Goal: Task Accomplishment & Management: Complete application form

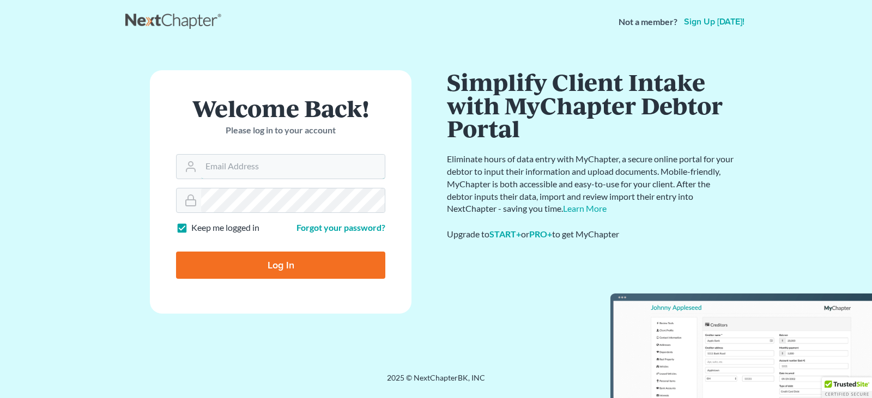
type input "[PERSON_NAME][EMAIL_ADDRESS][DOMAIN_NAME]"
click at [276, 258] on input "Log In" at bounding box center [280, 265] width 209 height 27
type input "Thinking..."
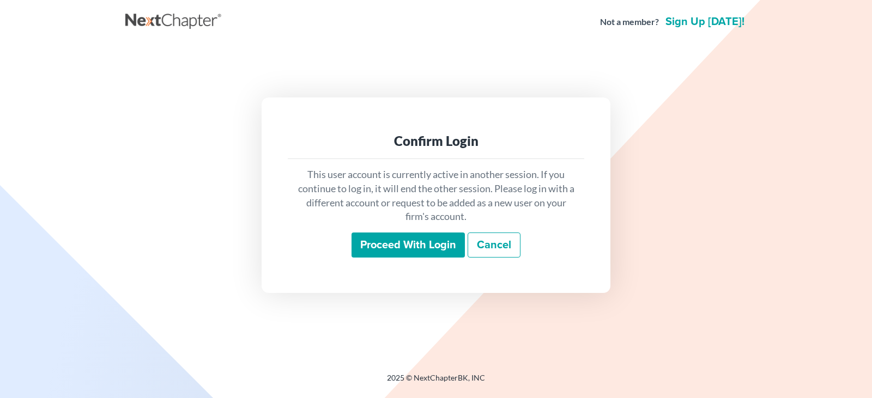
click at [416, 240] on input "Proceed with login" at bounding box center [408, 245] width 113 height 25
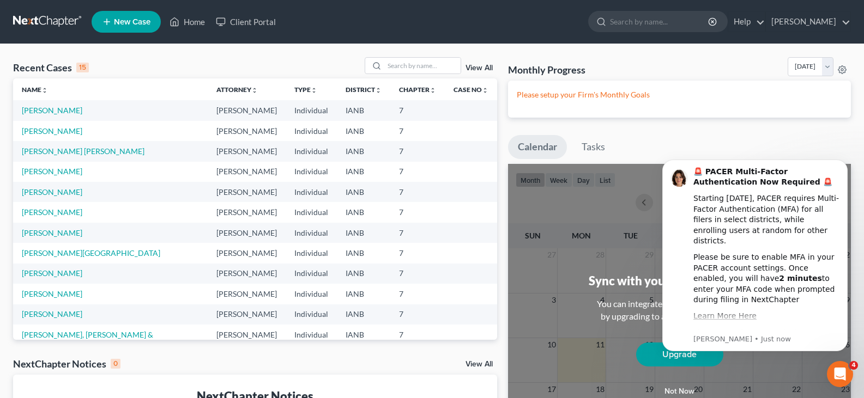
click at [124, 16] on link "New Case" at bounding box center [126, 22] width 69 height 22
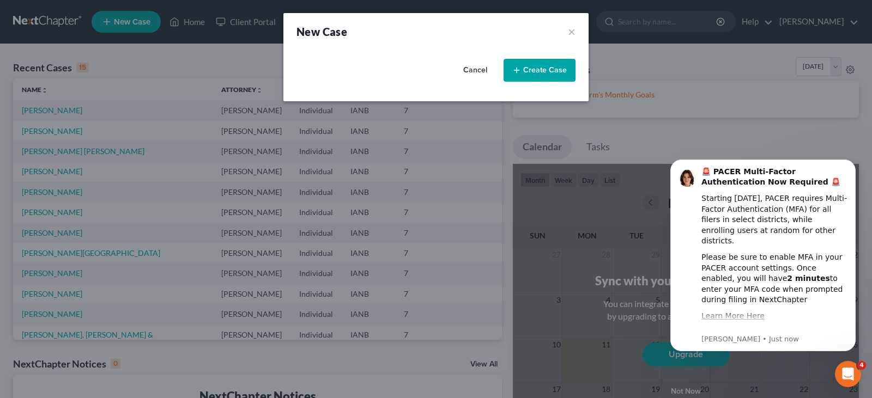
select select "29"
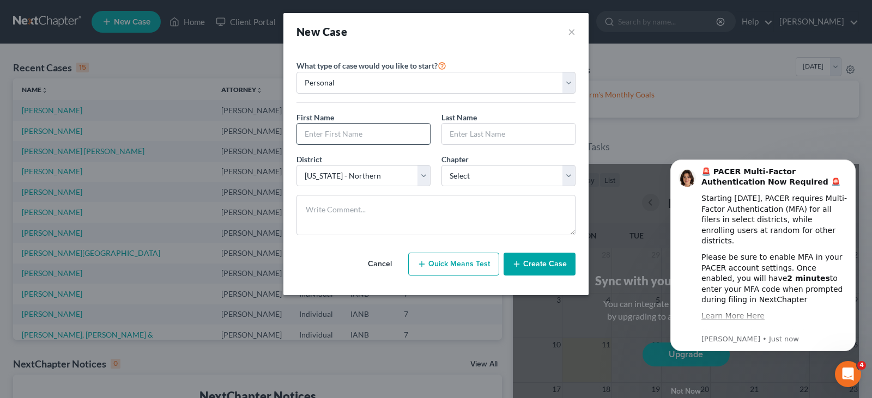
click at [307, 130] on input "text" at bounding box center [363, 134] width 133 height 21
type input "Sky"
type input "[PERSON_NAME]"
click at [563, 173] on select "Select 7 11 12 13" at bounding box center [509, 176] width 134 height 22
select select "0"
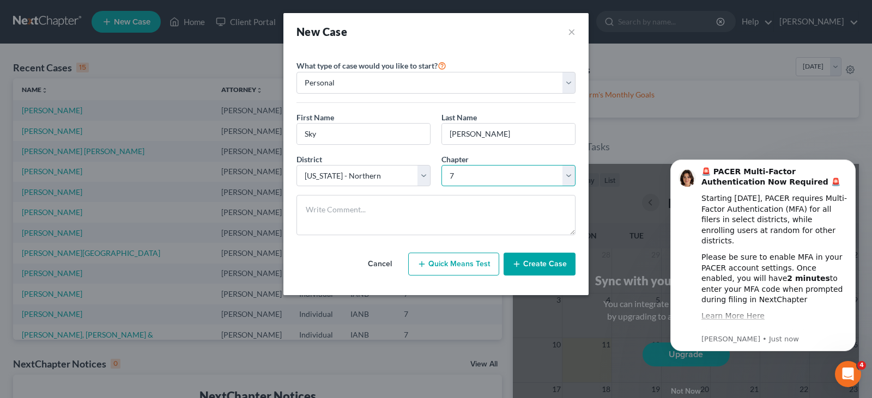
click at [442, 165] on select "Select 7 11 12 13" at bounding box center [509, 176] width 134 height 22
click at [523, 262] on button "Create Case" at bounding box center [540, 264] width 72 height 23
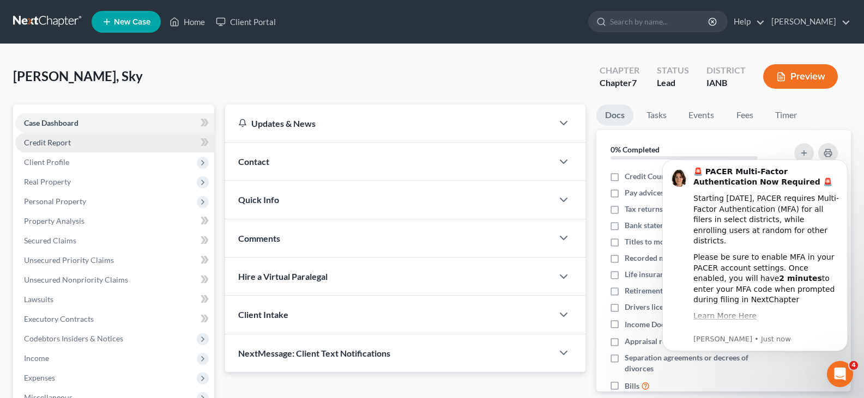
click at [51, 144] on span "Credit Report" at bounding box center [47, 142] width 47 height 9
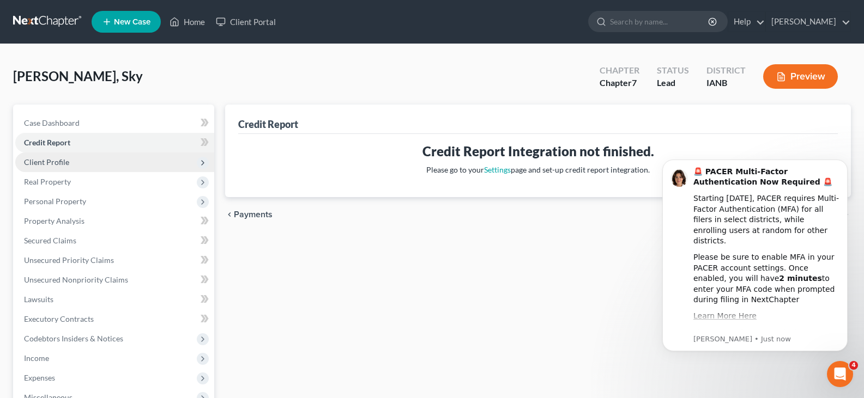
click at [44, 162] on span "Client Profile" at bounding box center [46, 162] width 45 height 9
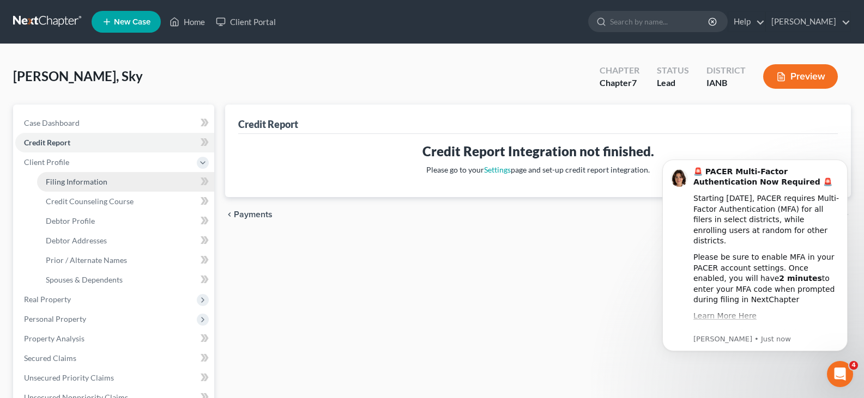
click at [78, 183] on span "Filing Information" at bounding box center [77, 181] width 62 height 9
select select "1"
select select "0"
select select "29"
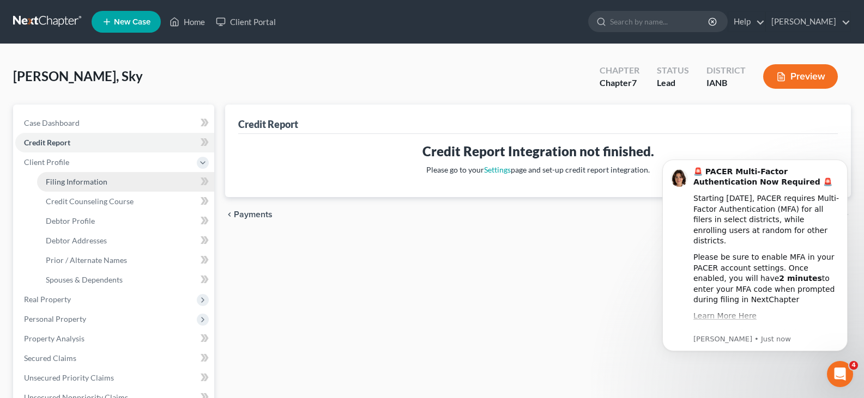
select select "16"
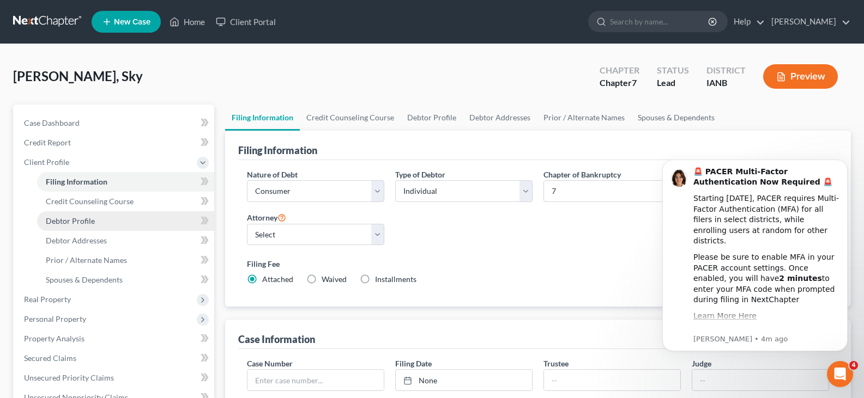
click at [78, 221] on span "Debtor Profile" at bounding box center [70, 220] width 49 height 9
select select "0"
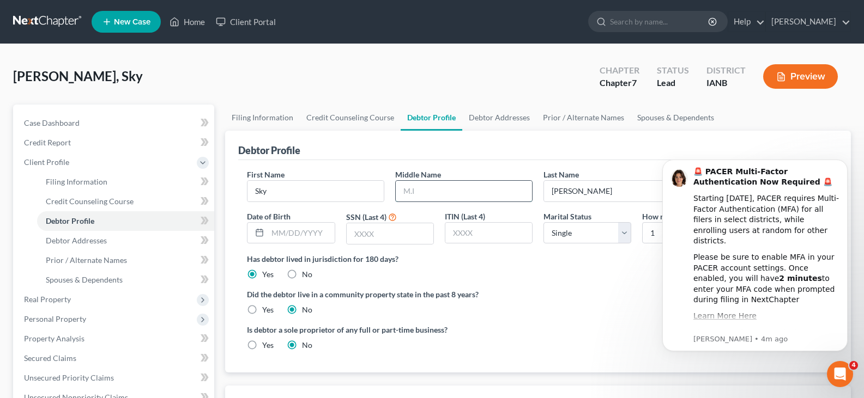
click at [420, 192] on input "text" at bounding box center [464, 191] width 136 height 21
type input "K-L"
click at [264, 234] on div at bounding box center [257, 233] width 20 height 21
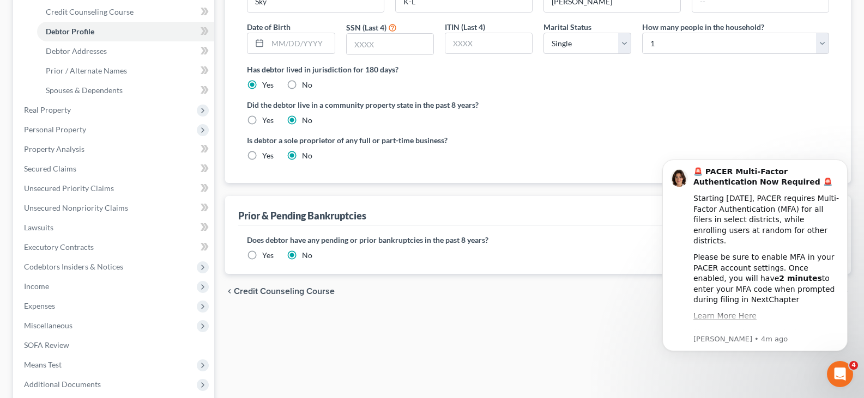
scroll to position [187, 0]
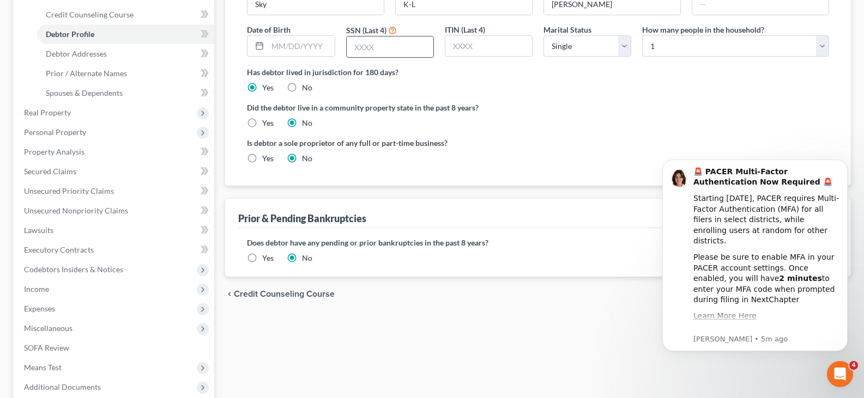
click at [370, 49] on input "text" at bounding box center [390, 47] width 87 height 21
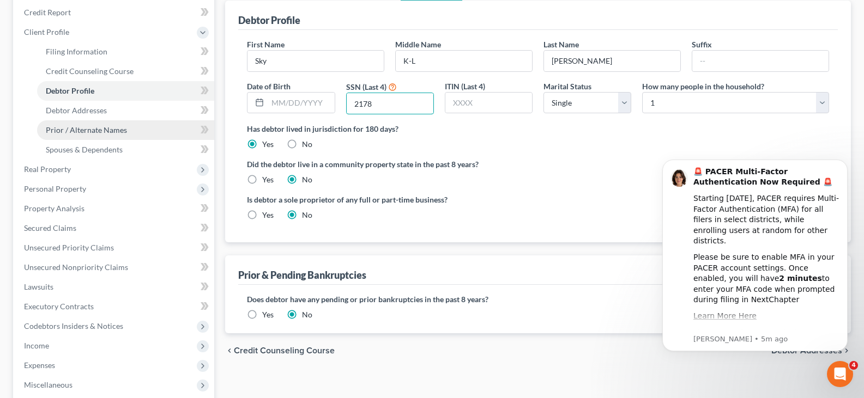
scroll to position [114, 0]
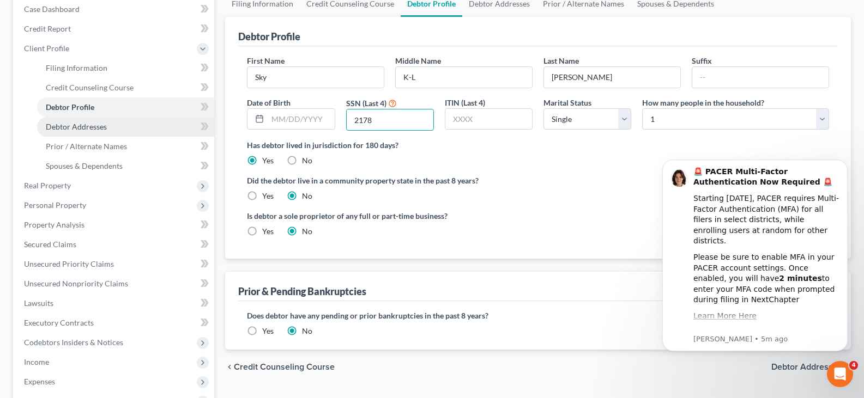
type input "2178"
click at [71, 127] on span "Debtor Addresses" at bounding box center [76, 126] width 61 height 9
select select "0"
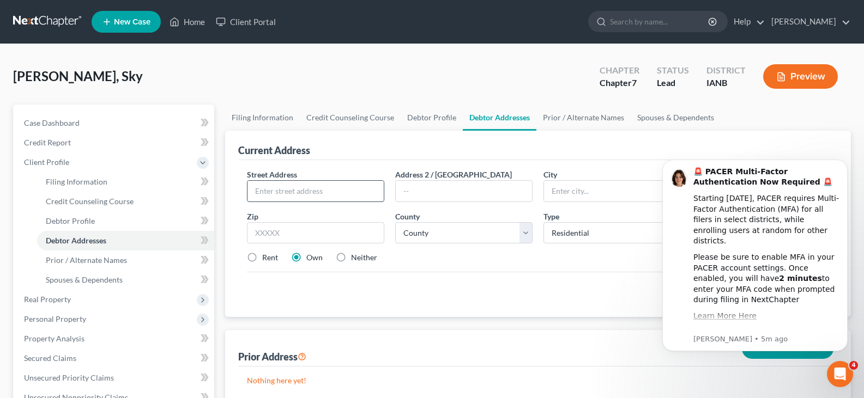
click at [272, 190] on input "text" at bounding box center [315, 191] width 136 height 21
type input "3737 Grandview Blvd,"
type input "Sioux City"
click at [278, 239] on input "Iowqa" at bounding box center [315, 233] width 137 height 22
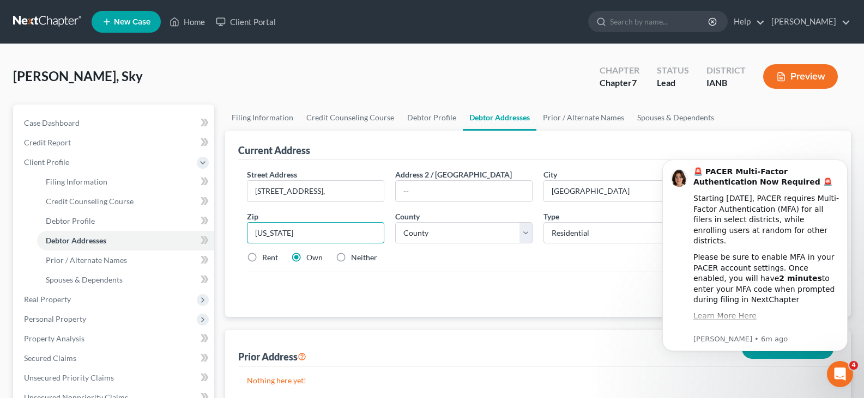
type input "Iowa"
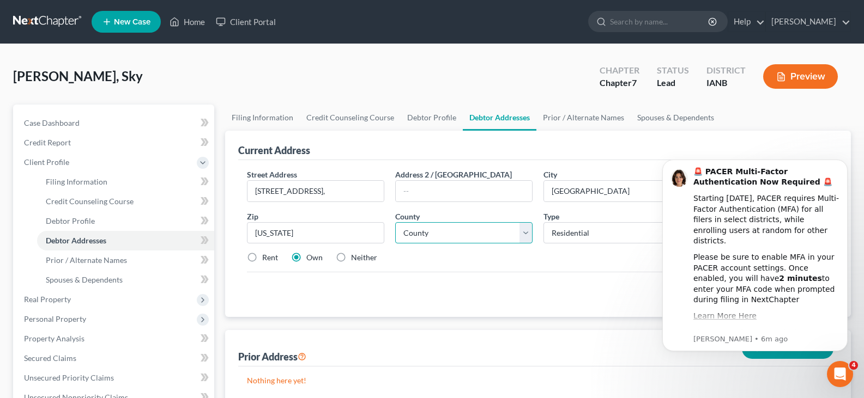
click at [526, 234] on select "County" at bounding box center [463, 233] width 137 height 22
click at [395, 222] on select "County" at bounding box center [463, 233] width 137 height 22
click at [527, 228] on select "County" at bounding box center [463, 233] width 137 height 22
click at [471, 233] on select "County" at bounding box center [463, 233] width 137 height 22
click at [454, 231] on select "County" at bounding box center [463, 233] width 137 height 22
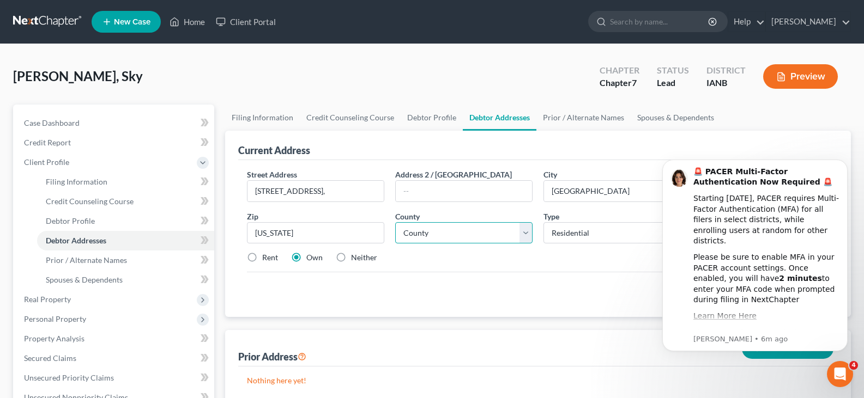
click at [395, 222] on select "County" at bounding box center [463, 233] width 137 height 22
click at [525, 228] on select "County" at bounding box center [463, 233] width 137 height 22
click at [262, 258] on label "Rent" at bounding box center [270, 257] width 16 height 11
click at [267, 258] on input "Rent" at bounding box center [270, 255] width 7 height 7
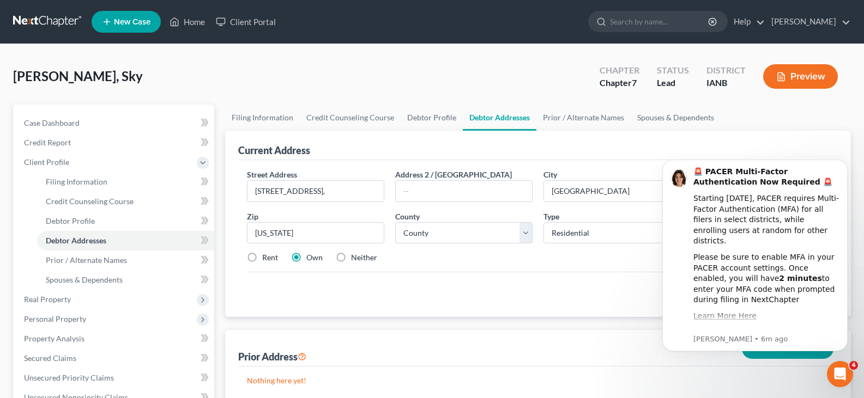
radio input "true"
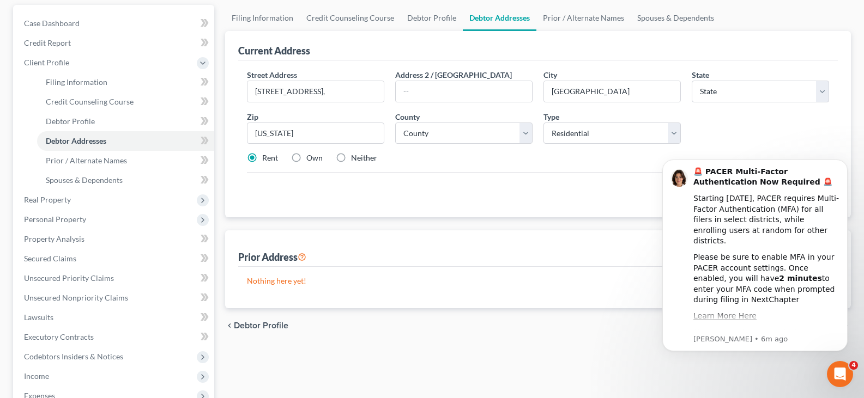
scroll to position [122, 0]
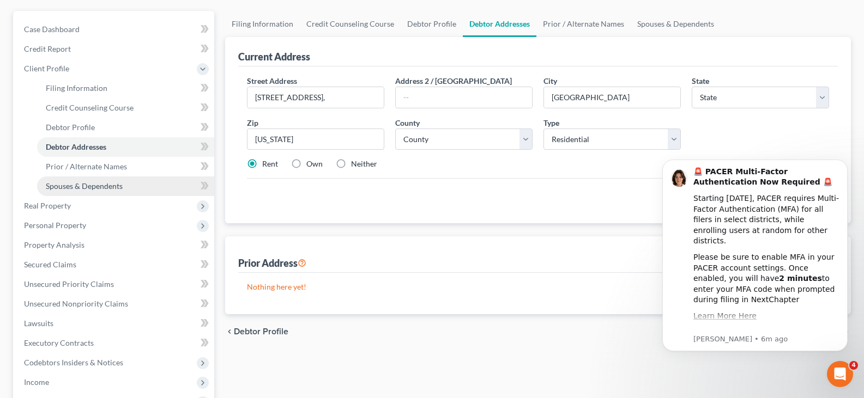
click at [87, 188] on span "Spouses & Dependents" at bounding box center [84, 186] width 77 height 9
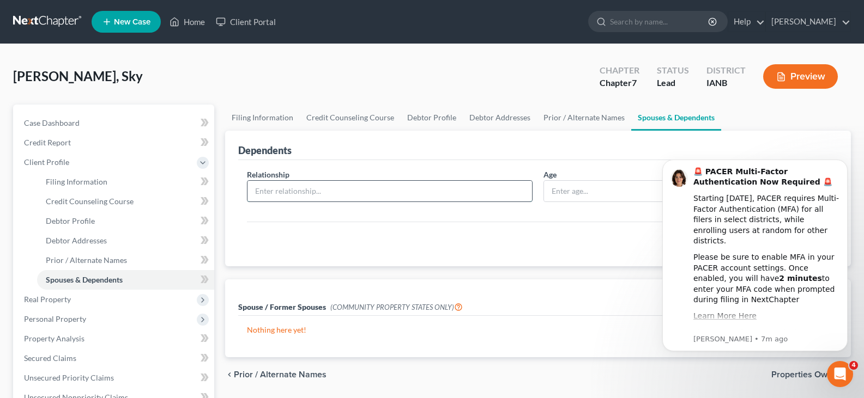
click at [270, 190] on input "text" at bounding box center [389, 191] width 285 height 21
type input "Daughter"
click at [561, 190] on input "text" at bounding box center [612, 191] width 136 height 21
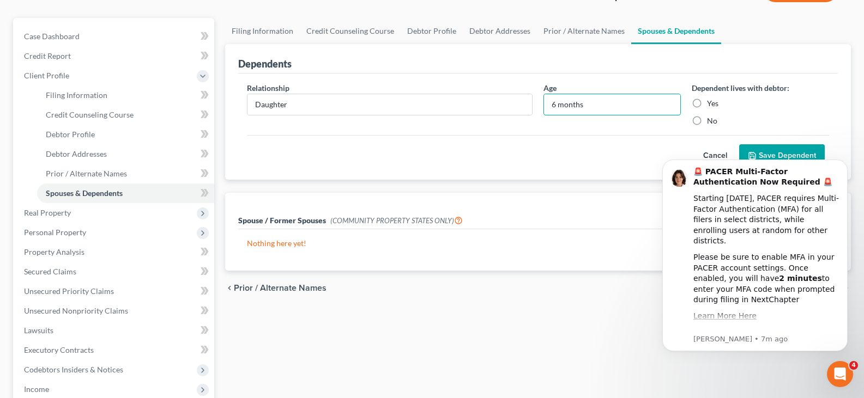
scroll to position [110, 0]
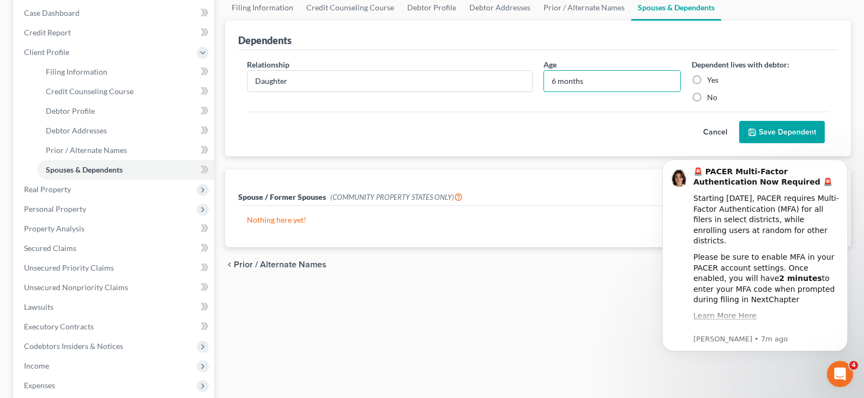
type input "6 months"
click at [707, 80] on label "Yes" at bounding box center [712, 80] width 11 height 11
click at [711, 80] on input "Yes" at bounding box center [714, 78] width 7 height 7
radio input "true"
click at [779, 126] on button "Save Dependent" at bounding box center [782, 132] width 86 height 23
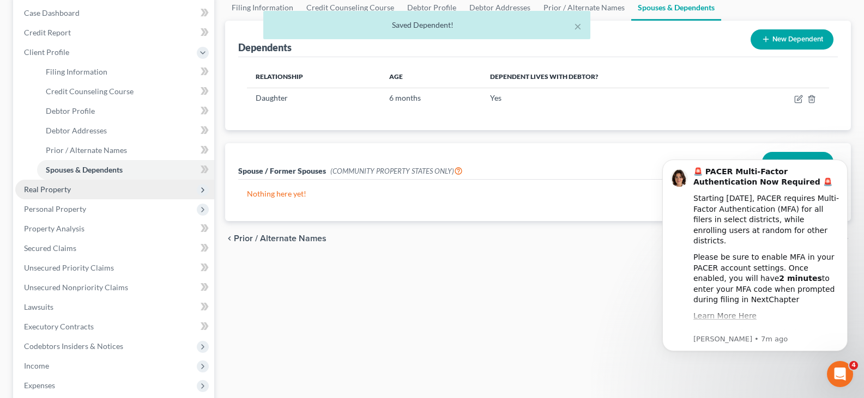
click at [47, 185] on span "Real Property" at bounding box center [47, 189] width 47 height 9
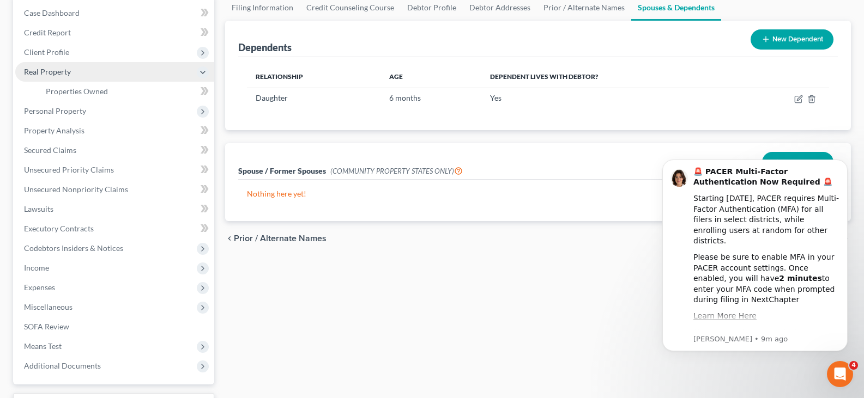
click at [51, 72] on span "Real Property" at bounding box center [47, 71] width 47 height 9
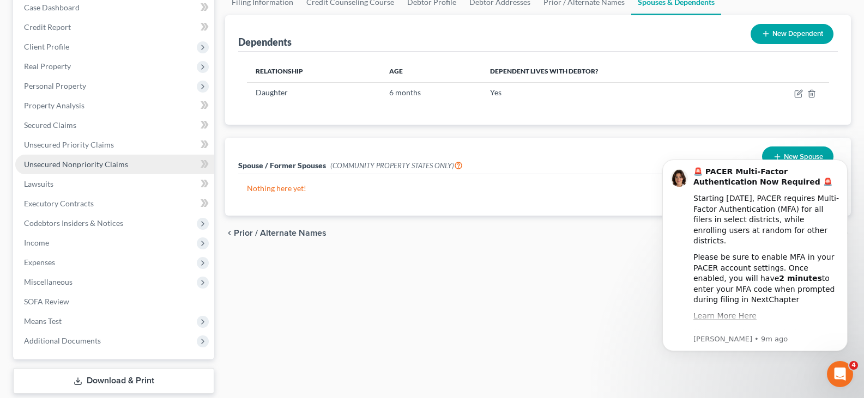
scroll to position [120, 0]
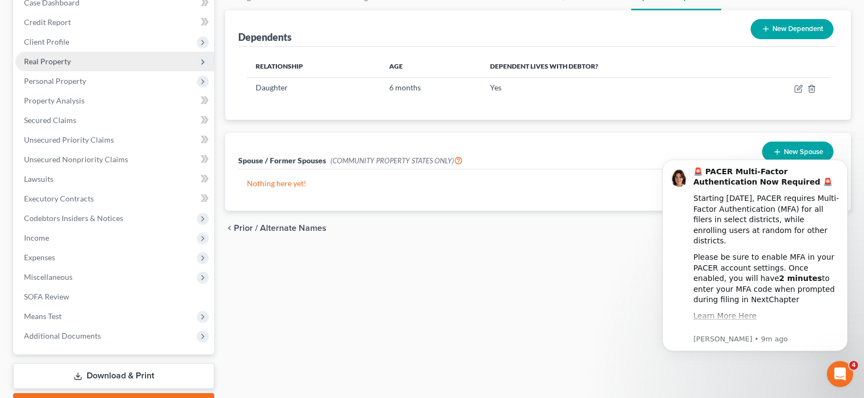
click at [35, 57] on span "Real Property" at bounding box center [47, 61] width 47 height 9
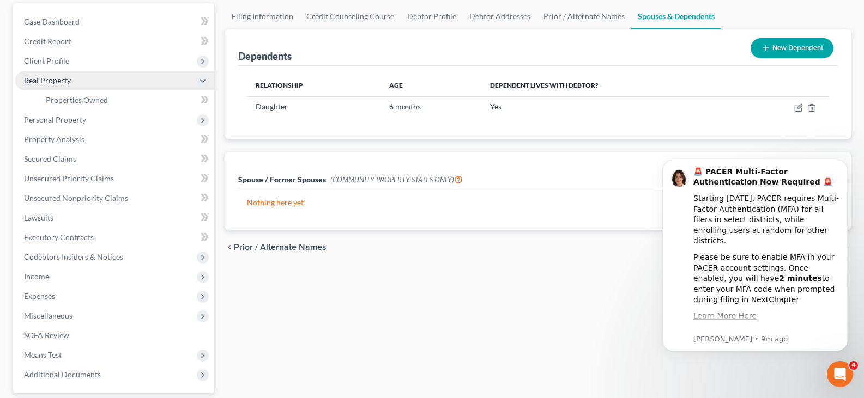
scroll to position [92, 0]
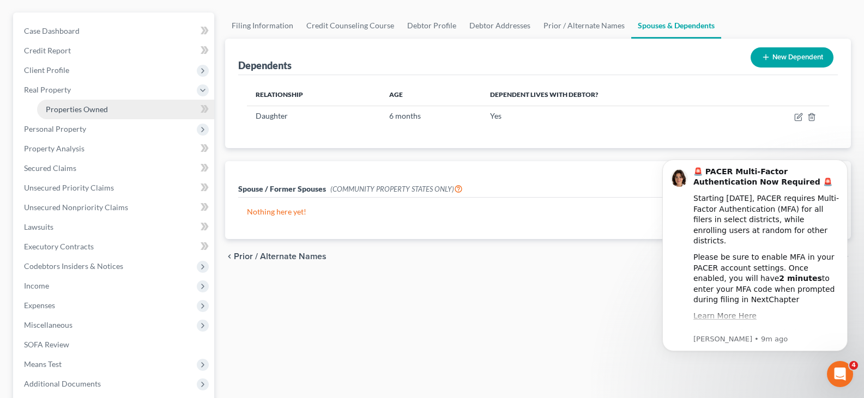
click at [76, 108] on span "Properties Owned" at bounding box center [77, 109] width 62 height 9
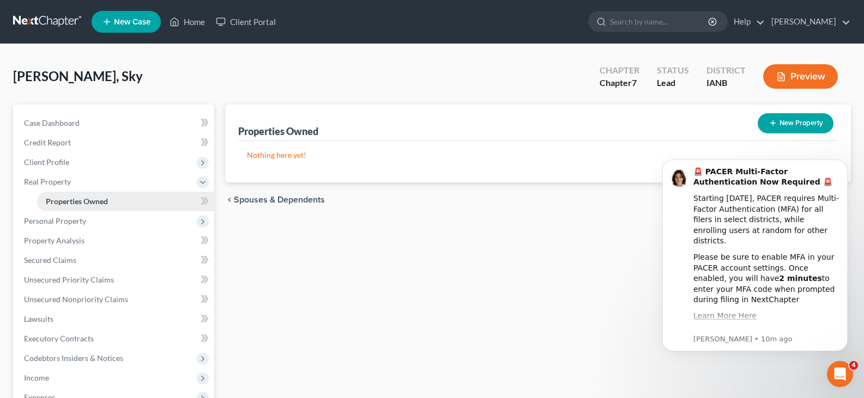
click at [112, 201] on link "Properties Owned" at bounding box center [125, 202] width 177 height 20
click at [773, 121] on line "button" at bounding box center [773, 123] width 0 height 5
select select "0"
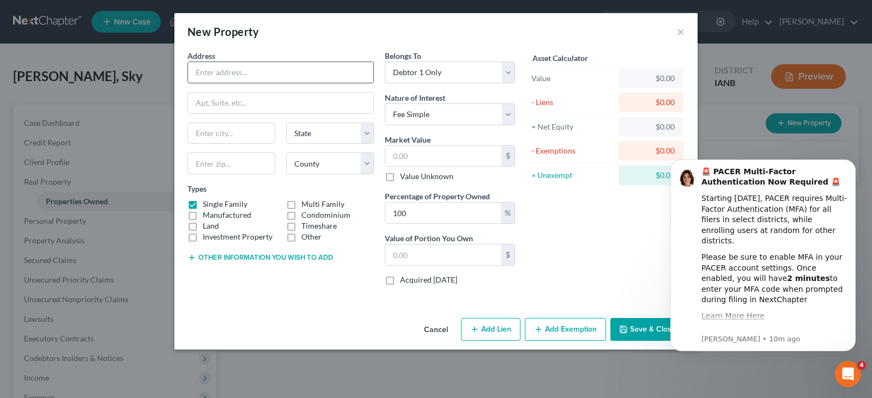
click at [215, 76] on input "text" at bounding box center [280, 72] width 185 height 21
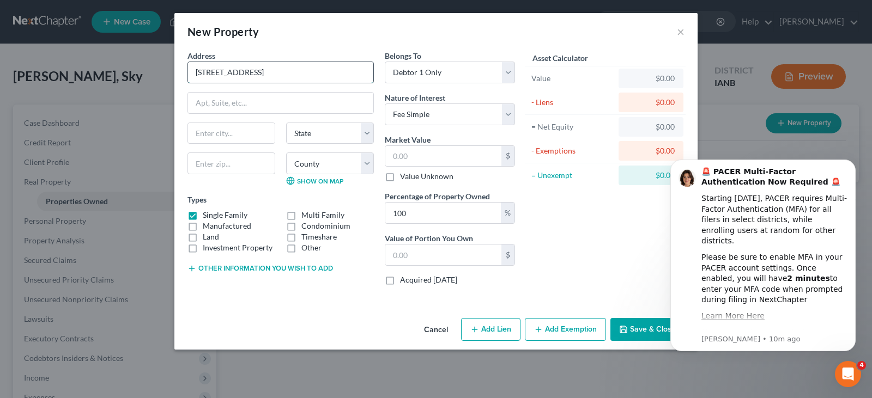
type input "3737 Grandview Blvd."
type input "f"
type input "Sioux City"
select select "16"
type input "51104"
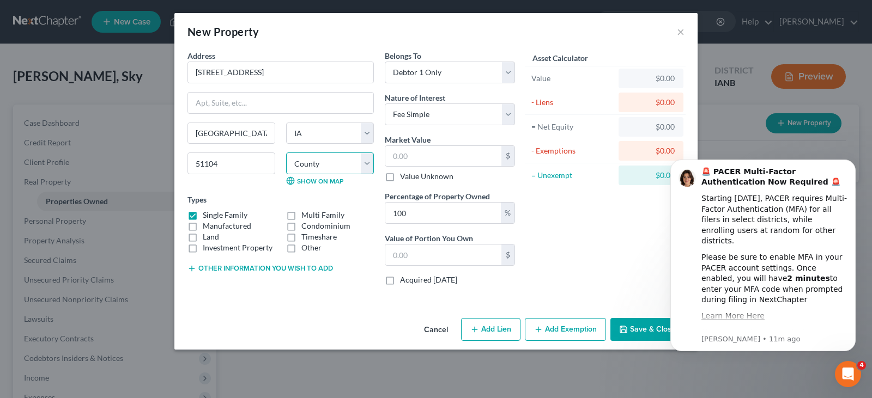
click at [369, 164] on select "County Adair County Adams County Allamakee County Appanoose County Audubon Coun…" at bounding box center [330, 164] width 88 height 22
select select "96"
click at [286, 153] on select "County Adair County Adams County Allamakee County Appanoose County Audubon Coun…" at bounding box center [330, 164] width 88 height 22
click at [409, 155] on input "text" at bounding box center [443, 156] width 116 height 21
type input "1"
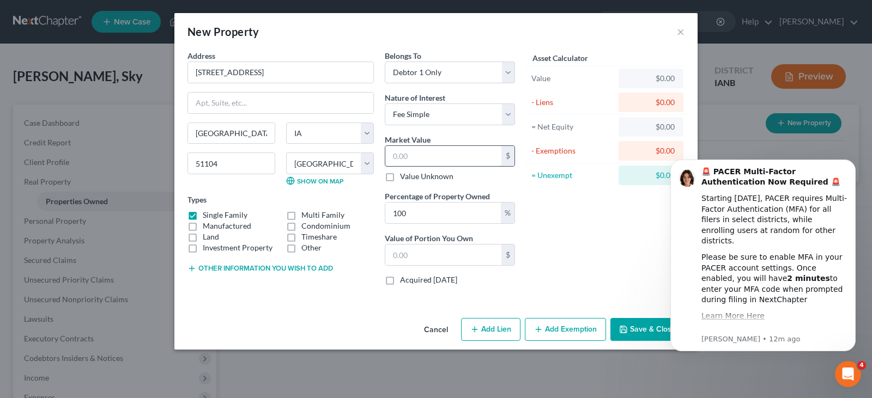
type input "1.00"
type input "17"
type input "17.00"
type input "174"
type input "174.00"
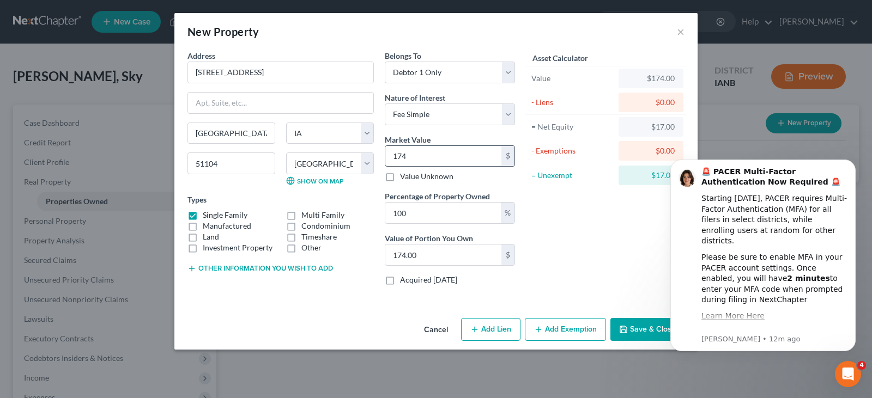
type input "1746"
type input "1,746.00"
type input "1,7460"
type input "17,460.00"
type input "17,4600"
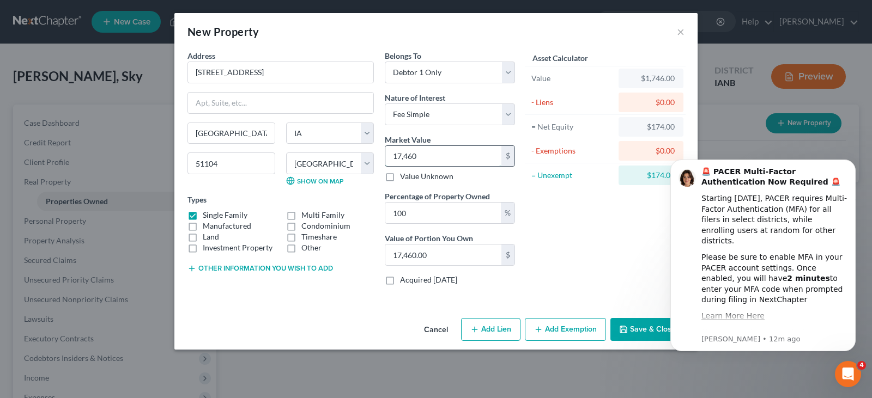
type input "174,600.00"
type input "174,600"
click at [677, 31] on div "New Property ×" at bounding box center [435, 31] width 523 height 37
click at [681, 31] on button "×" at bounding box center [681, 31] width 8 height 13
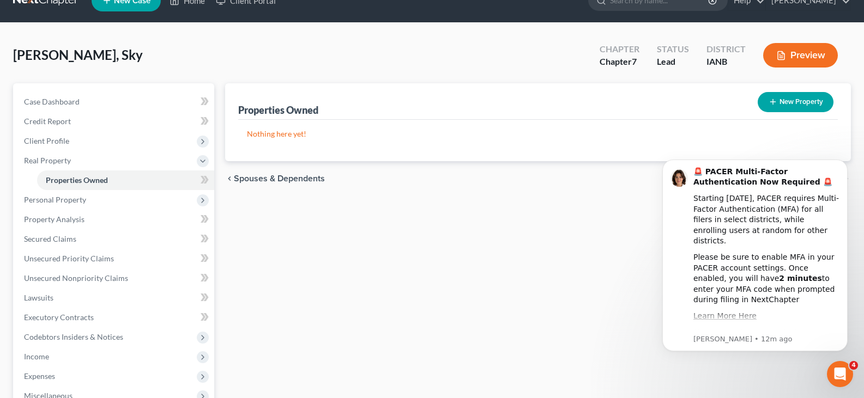
scroll to position [22, 0]
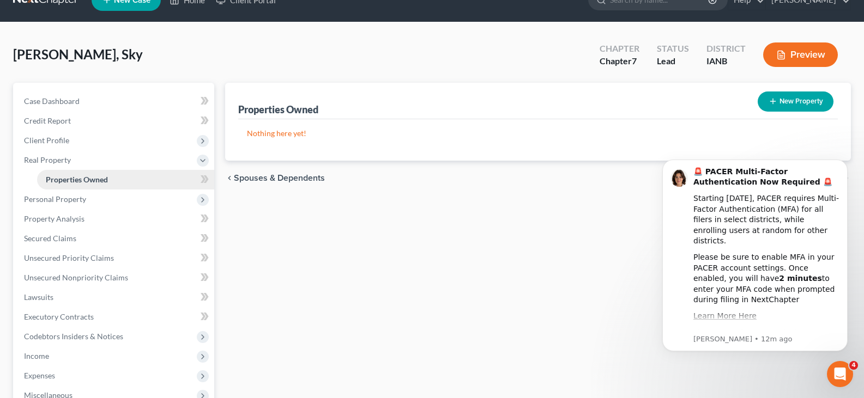
click at [56, 177] on span "Properties Owned" at bounding box center [77, 179] width 62 height 9
